Goal: Book appointment/travel/reservation

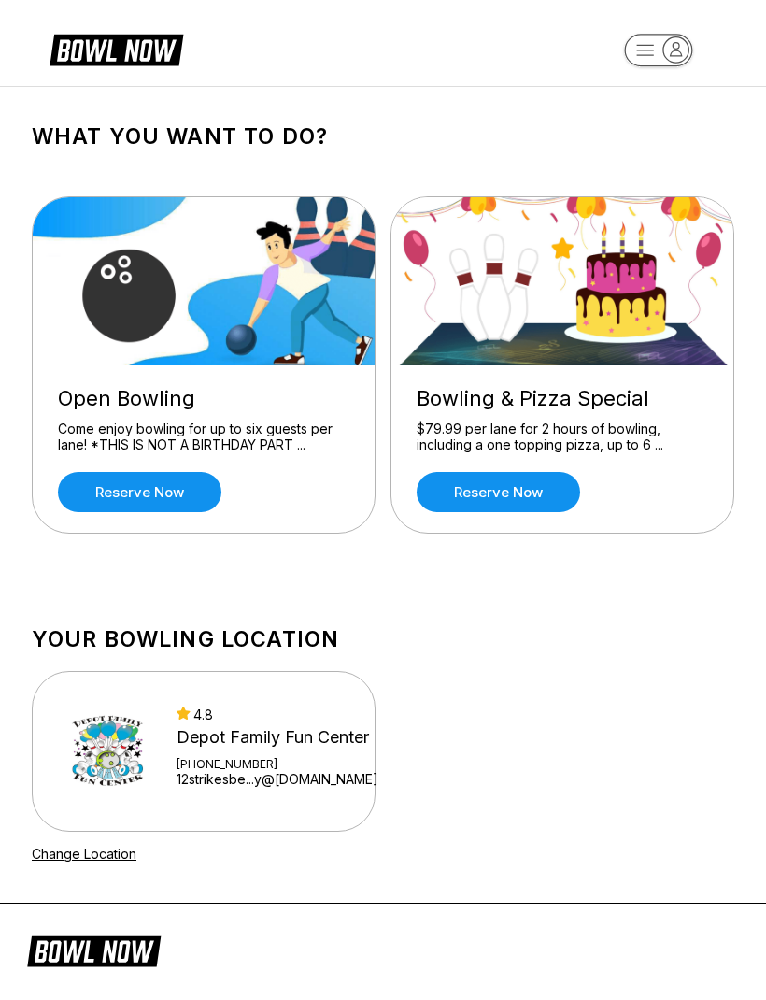
click at [640, 340] on img at bounding box center [564, 281] width 344 height 168
click at [505, 165] on div "What you want to do? Open Bowling Come enjoy bowling for up to six guests per l…" at bounding box center [383, 338] width 748 height 502
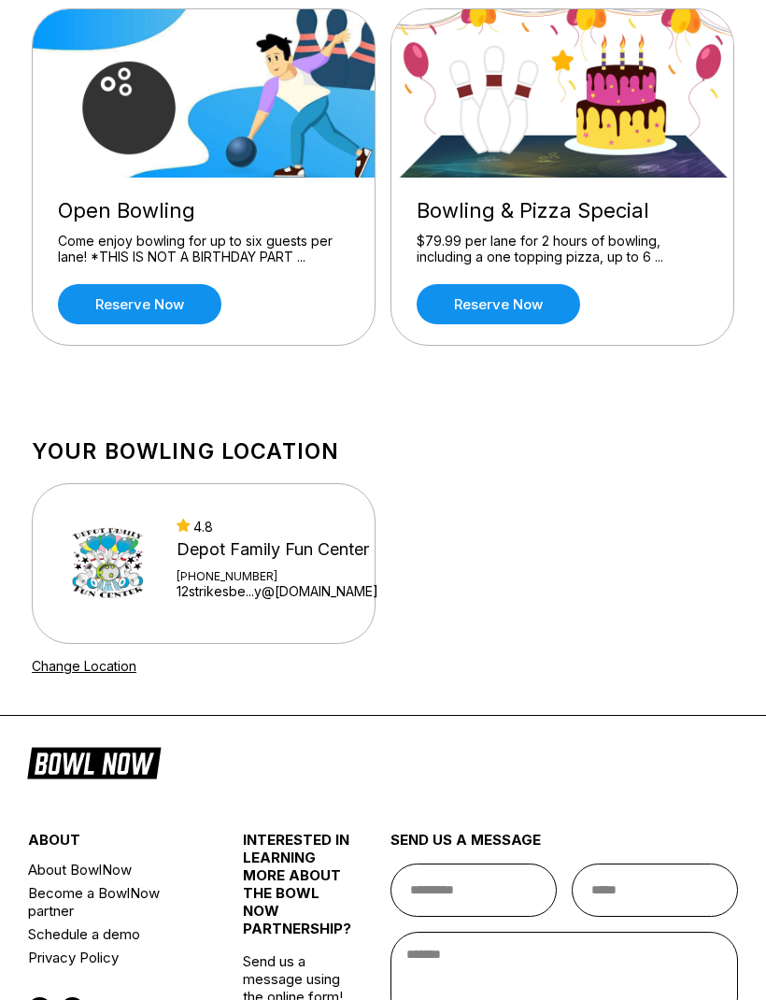
scroll to position [182, 0]
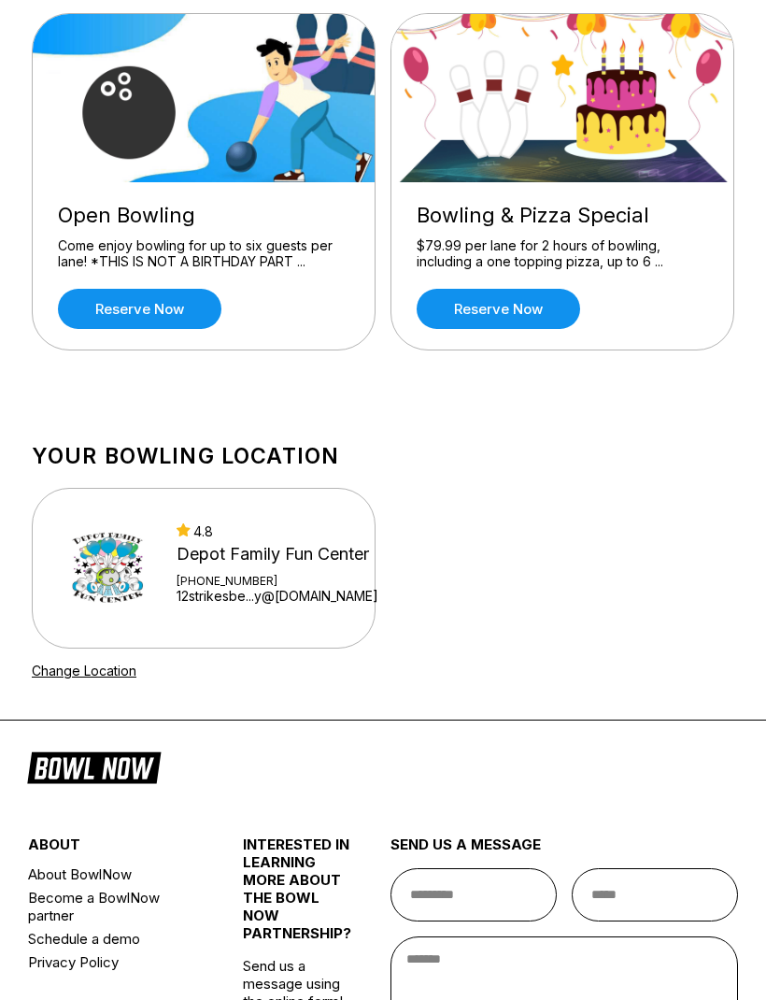
click at [250, 531] on div "4.8" at bounding box center [278, 532] width 202 height 16
click at [112, 563] on img at bounding box center [108, 569] width 103 height 103
click at [283, 565] on div "Depot Family Fun Center" at bounding box center [278, 555] width 202 height 21
click at [286, 565] on div "Depot Family Fun Center" at bounding box center [278, 555] width 202 height 21
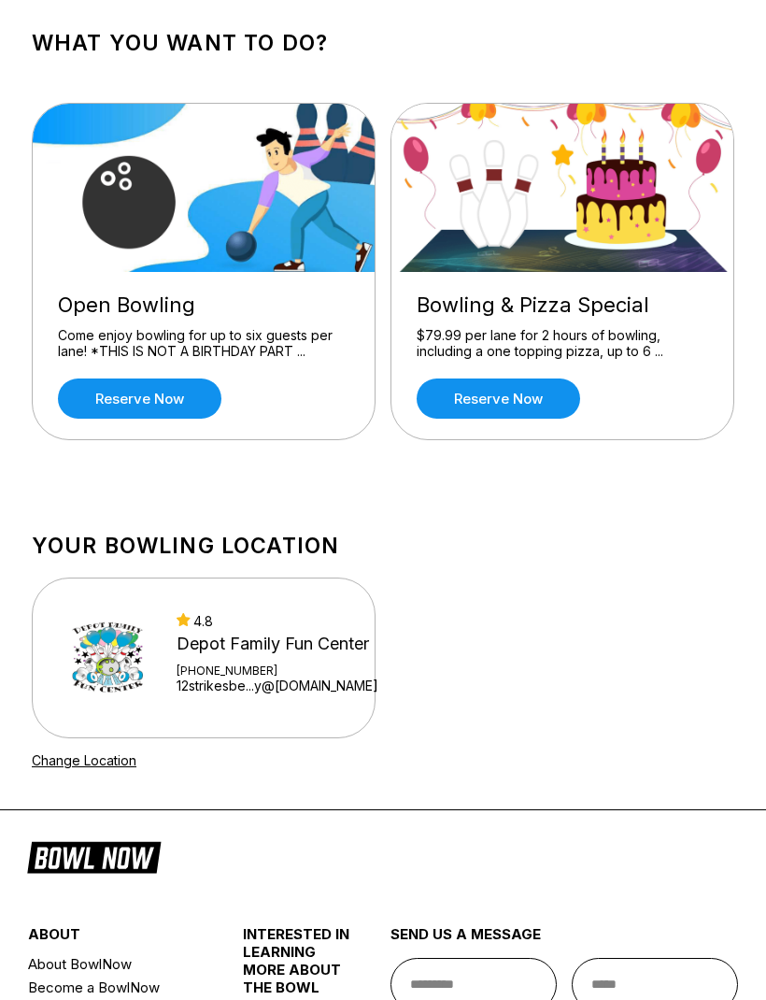
scroll to position [0, 0]
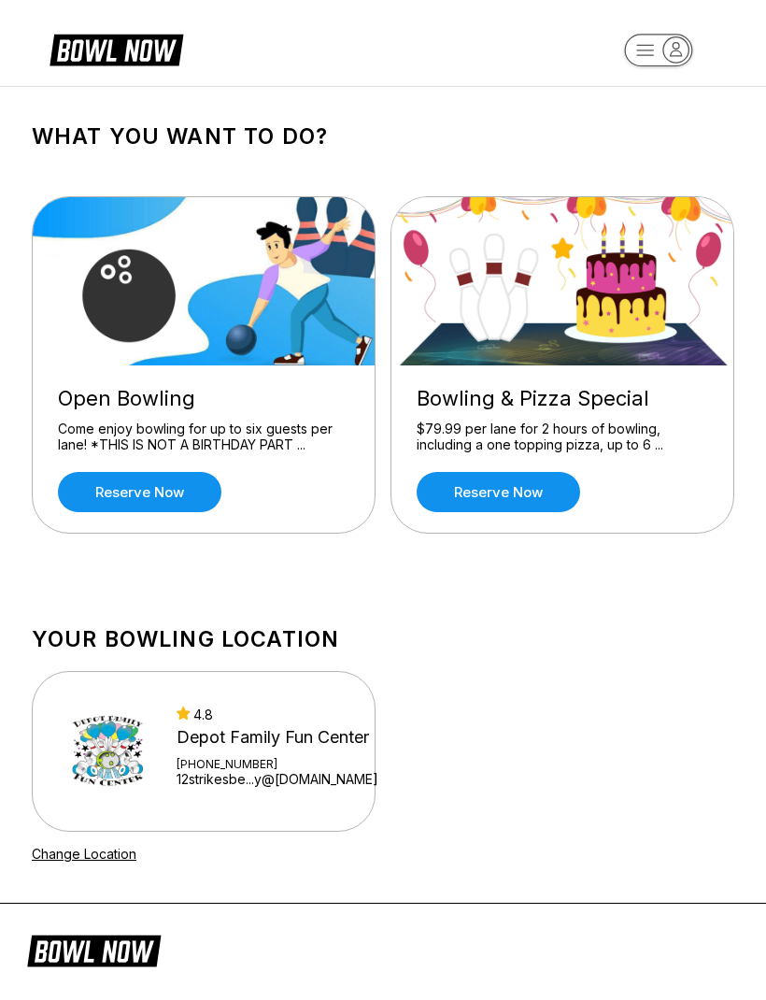
click at [550, 426] on div "$79.99 per lane for 2 hours of bowling, including a one topping pizza, up to 6 …" at bounding box center [563, 437] width 292 height 33
click at [190, 413] on div "Open Bowling Come enjoy bowling for up to six guests per [PERSON_NAME]! *THIS I…" at bounding box center [204, 448] width 342 height 167
click at [539, 494] on link "Reserve now" at bounding box center [499, 492] width 164 height 40
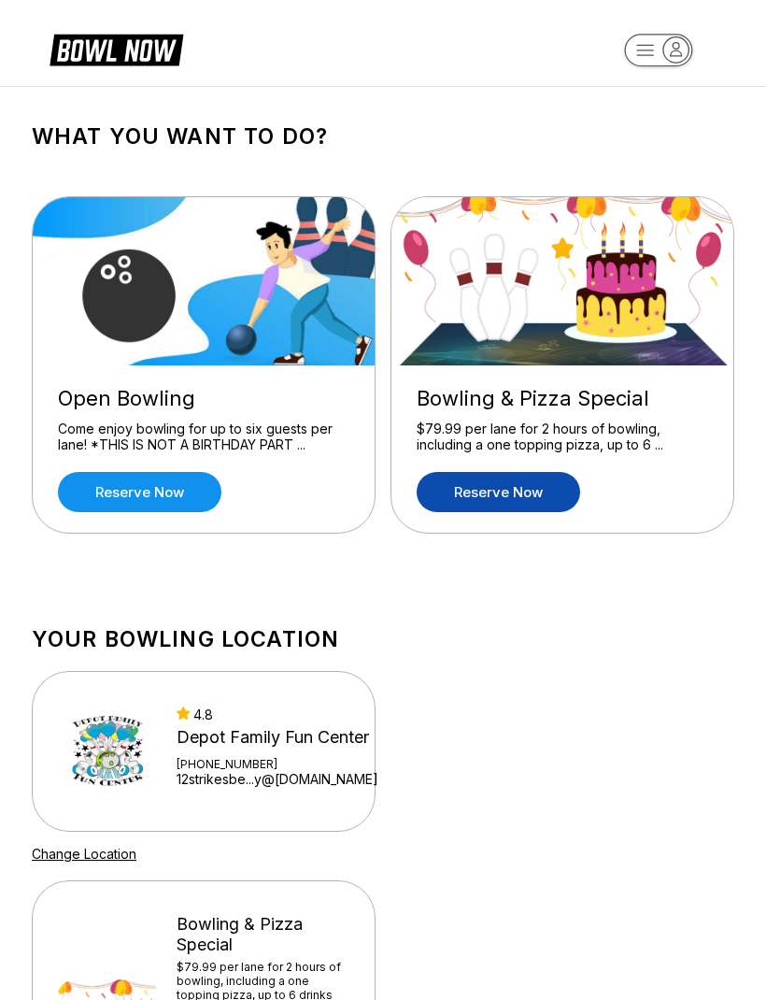
click at [491, 842] on div "Your bowling location 4.8 Depot Family Fun Center +16016560770 12strikesbe...y@…" at bounding box center [383, 744] width 703 height 236
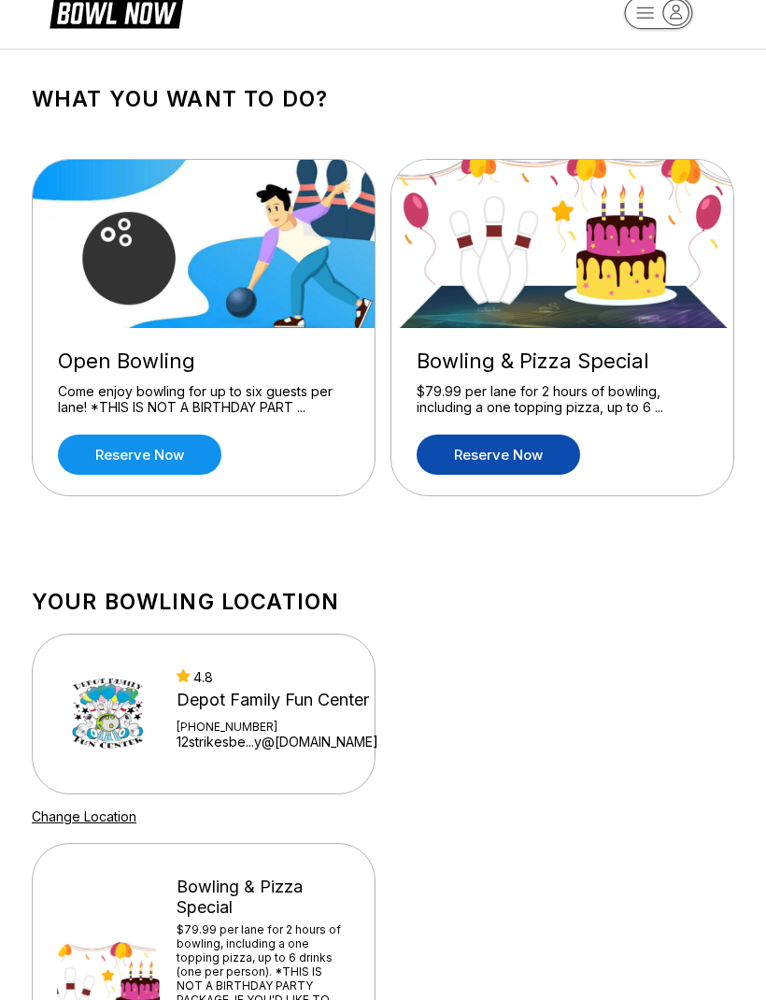
scroll to position [37, 0]
click at [336, 710] on div "Depot Family Fun Center" at bounding box center [278, 700] width 202 height 21
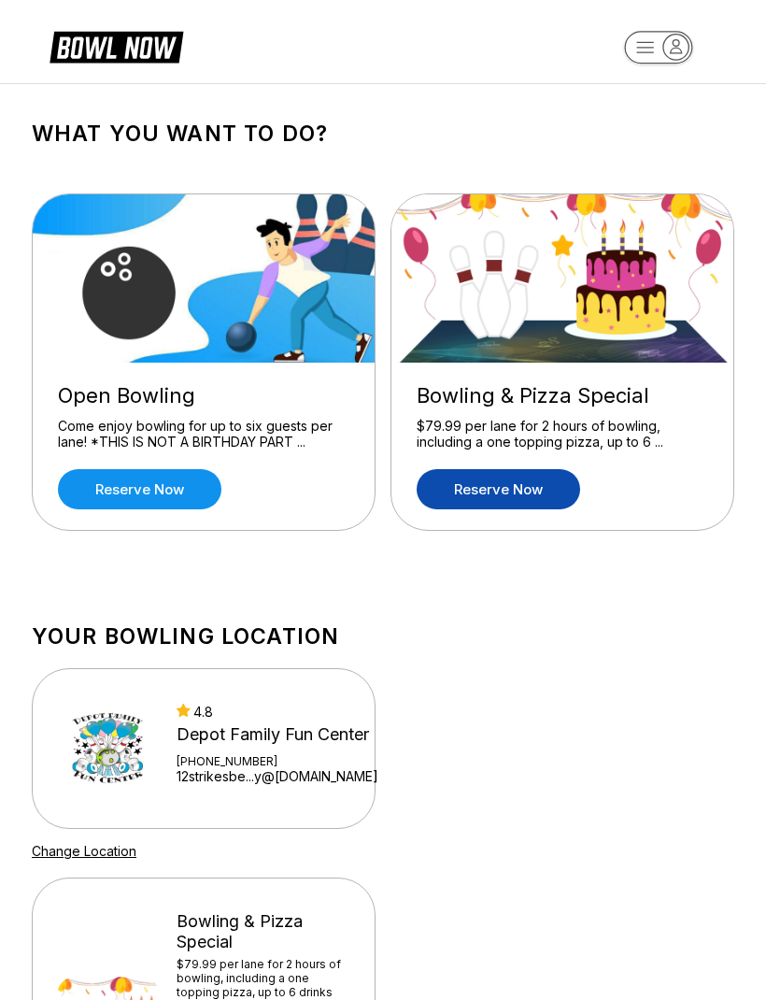
scroll to position [0, 0]
